Goal: Check status: Check status

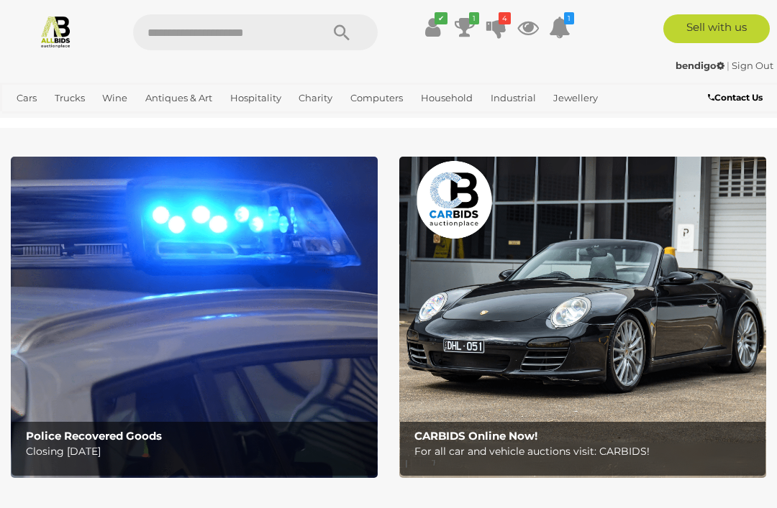
click at [498, 22] on icon "4" at bounding box center [504, 18] width 12 height 12
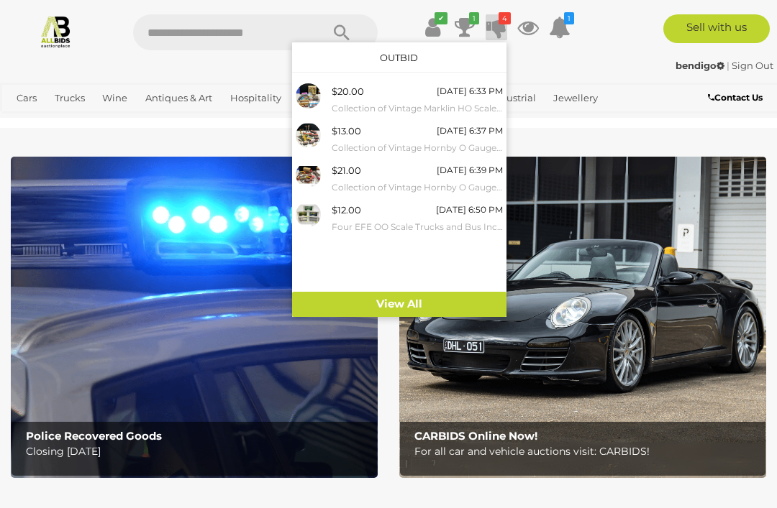
click at [398, 310] on link "View All" at bounding box center [399, 304] width 214 height 25
click at [617, 50] on div "✔ Track & Trace 1 4" at bounding box center [388, 27] width 777 height 54
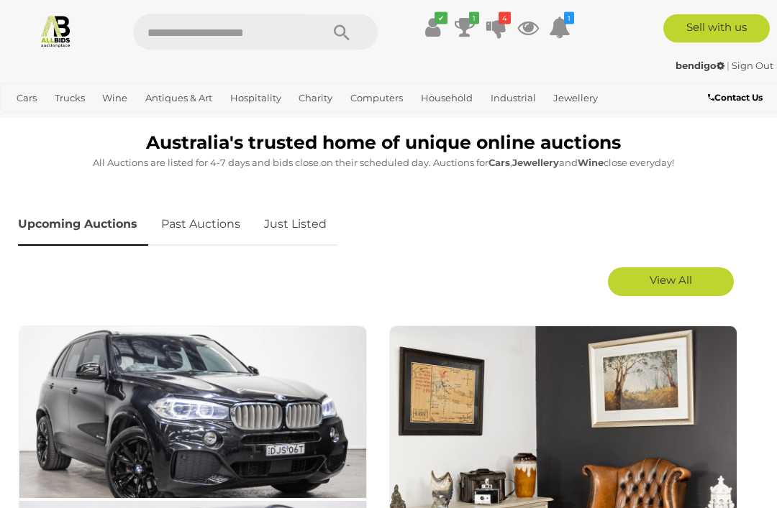
scroll to position [590, 0]
click at [674, 280] on span "View All" at bounding box center [670, 280] width 42 height 14
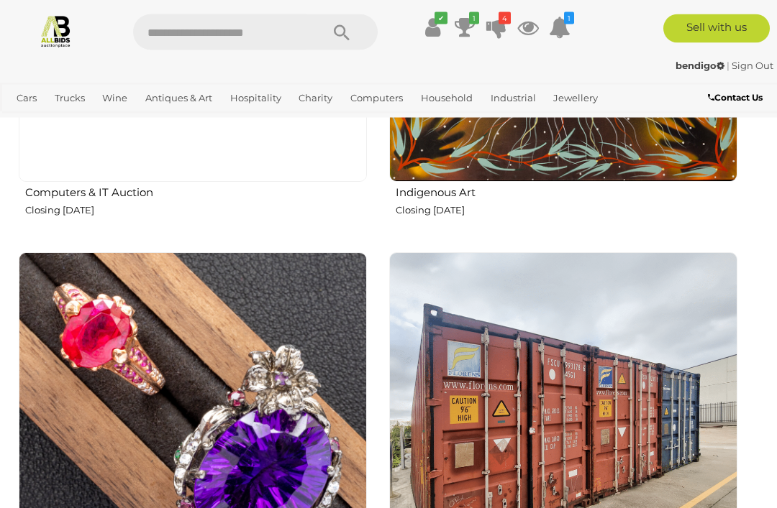
scroll to position [4442, 0]
click at [434, 20] on icon "✔" at bounding box center [440, 18] width 13 height 12
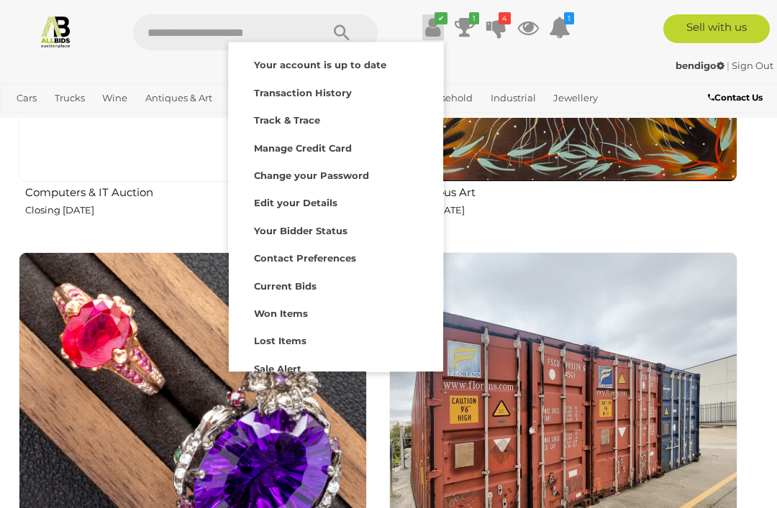
click at [289, 335] on strong "Lost Items" at bounding box center [280, 341] width 53 height 12
click at [603, 52] on div "✔ Track & Trace 1 4" at bounding box center [388, 27] width 777 height 54
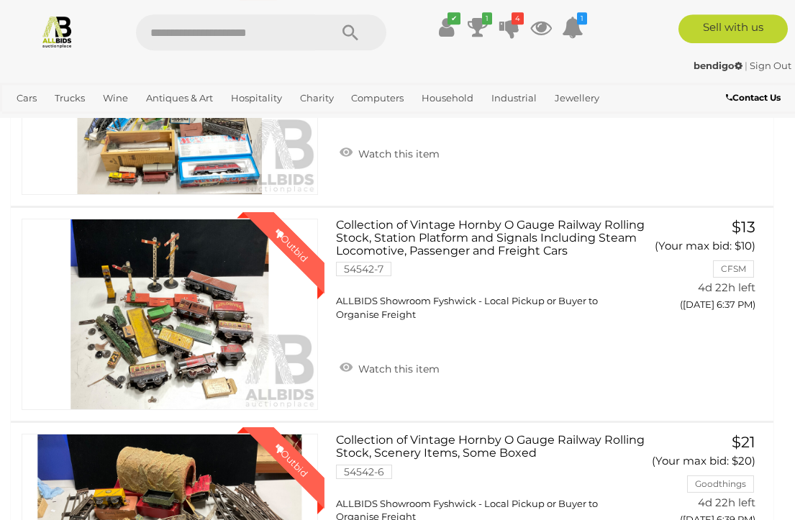
scroll to position [514, 0]
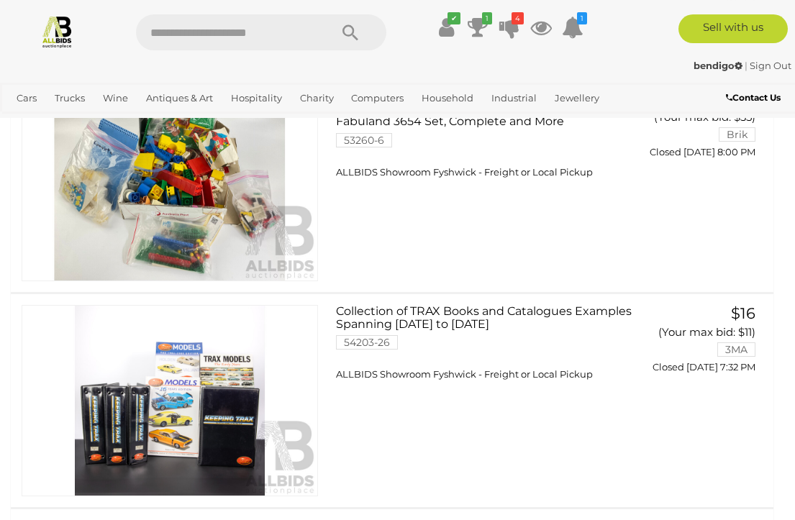
scroll to position [532, 0]
